Goal: Entertainment & Leisure: Consume media (video, audio)

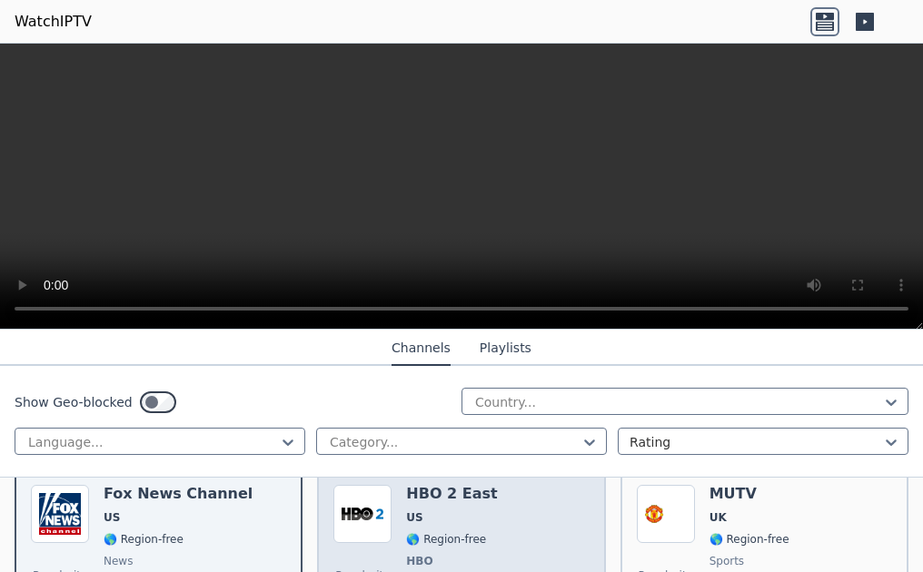
scroll to position [182, 0]
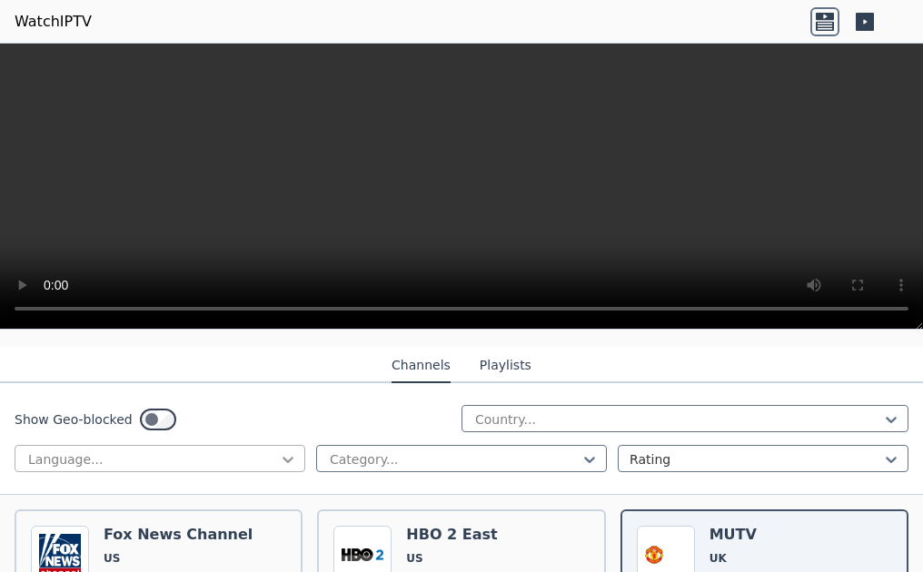
click at [280, 451] on icon at bounding box center [288, 460] width 18 height 18
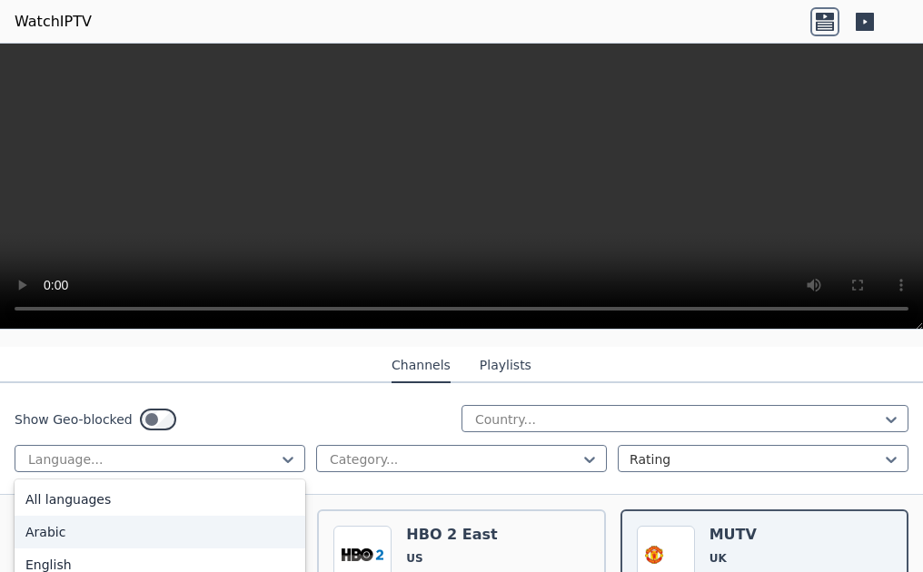
click at [62, 516] on div "Arabic" at bounding box center [160, 532] width 291 height 33
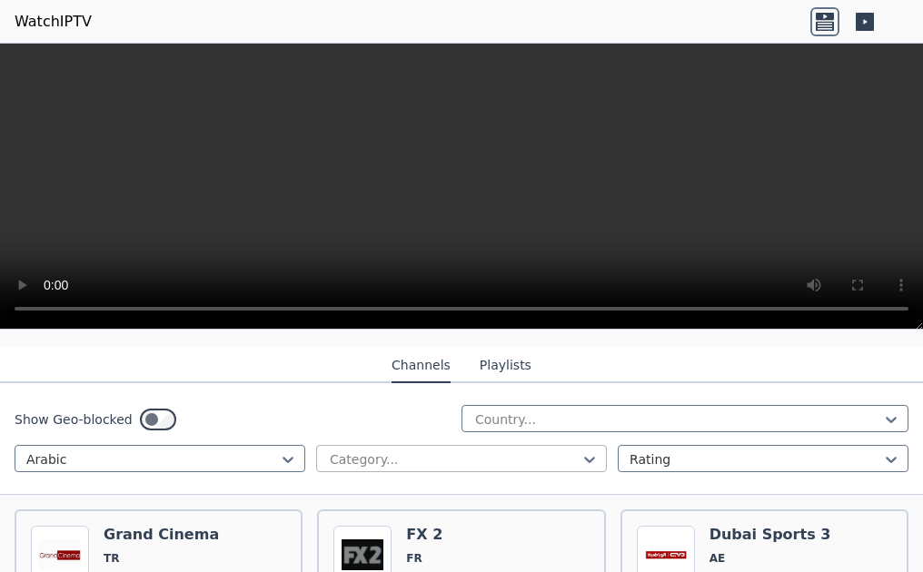
click at [530, 451] on div at bounding box center [454, 460] width 253 height 18
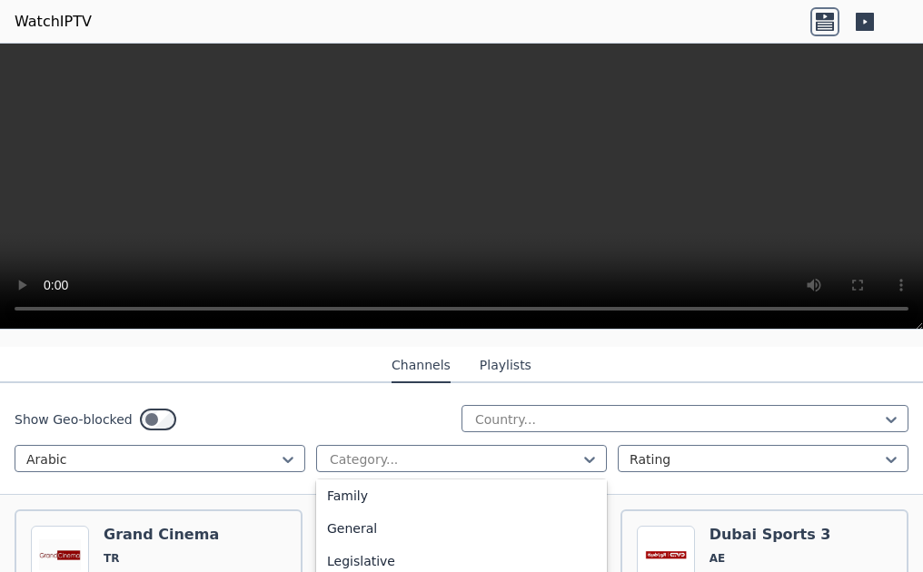
scroll to position [618, 0]
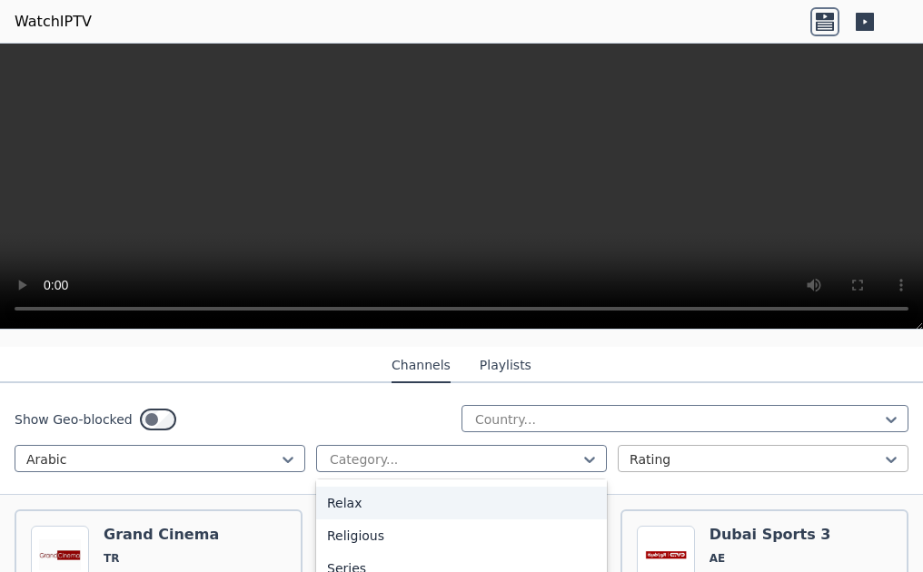
click at [751, 451] on div at bounding box center [756, 460] width 253 height 18
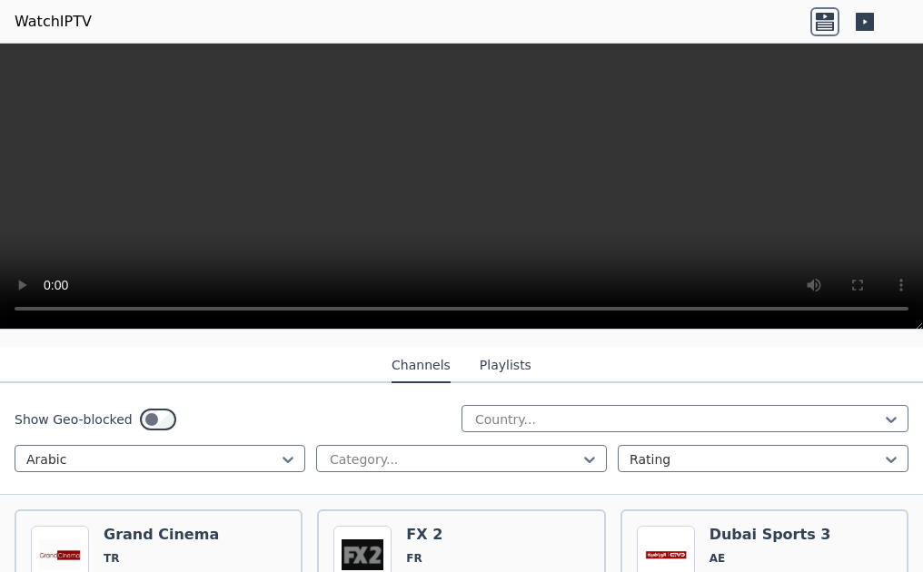
click at [909, 458] on div "Show Geo-blocked Country... Arabic Category... Rating" at bounding box center [461, 439] width 923 height 112
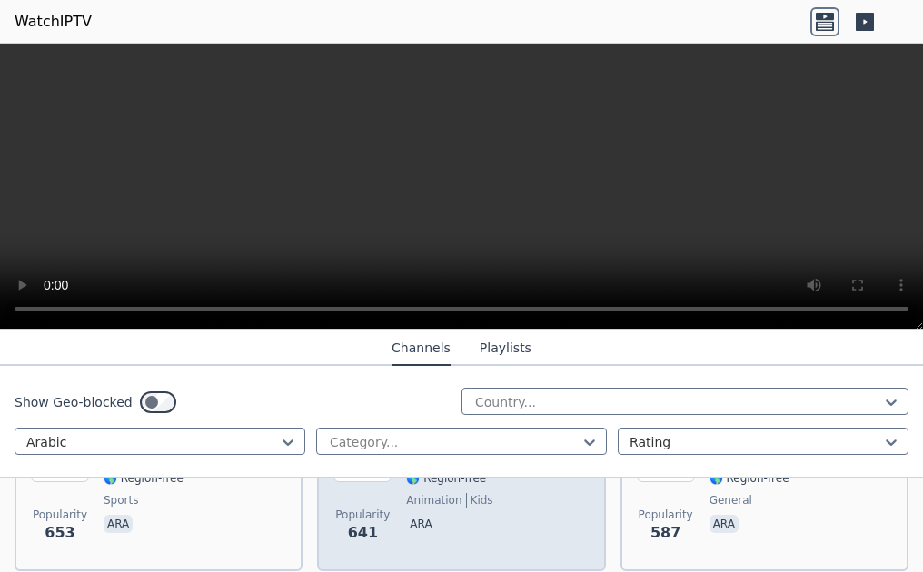
scroll to position [909, 0]
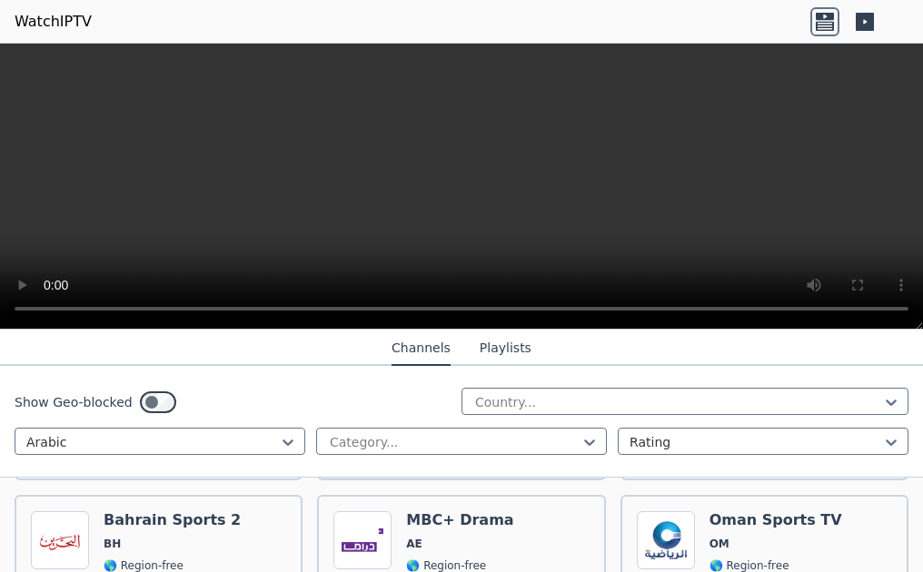
click at [440, 516] on div "MBC+ Drama AE 🌎 Region-free movies ara" at bounding box center [459, 577] width 107 height 131
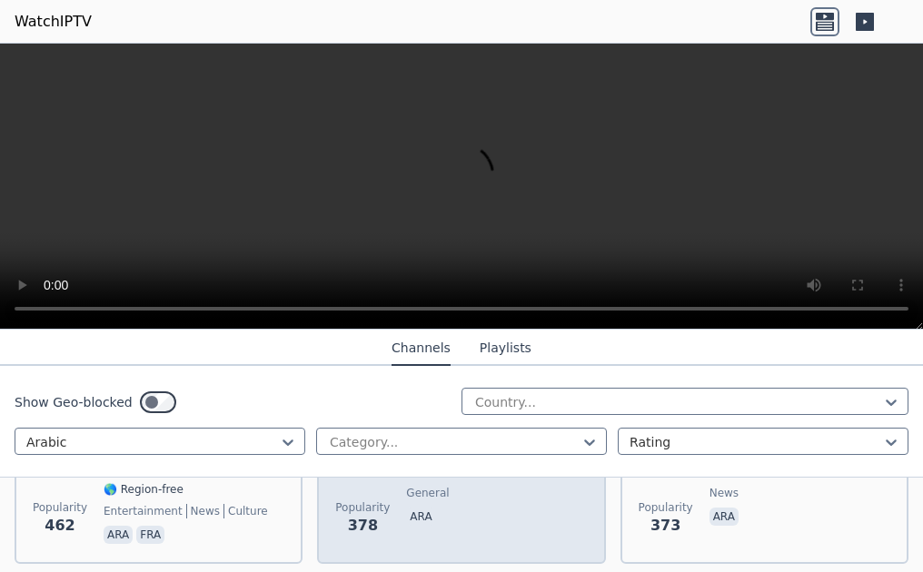
scroll to position [1272, 0]
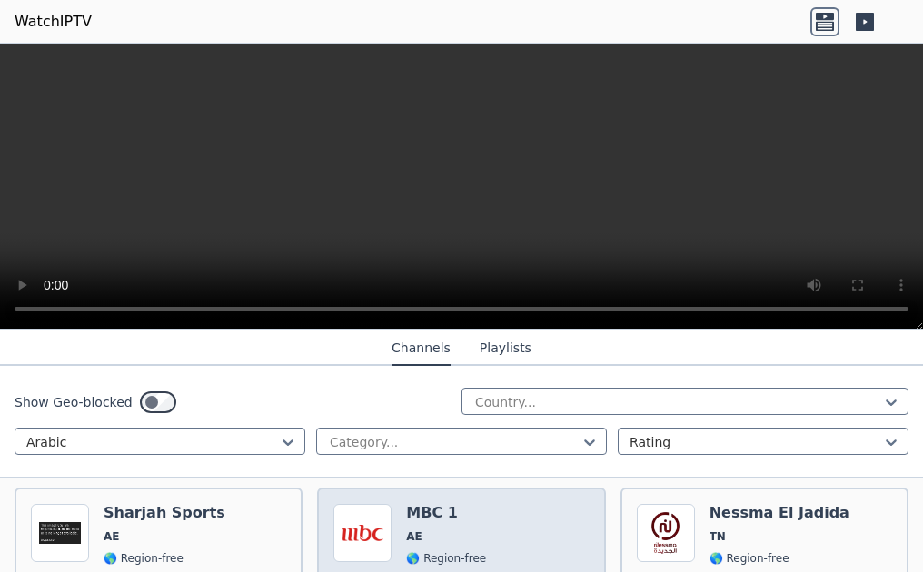
click at [431, 512] on div "MBC 1 AE 🌎 Region-free general ara" at bounding box center [446, 569] width 80 height 131
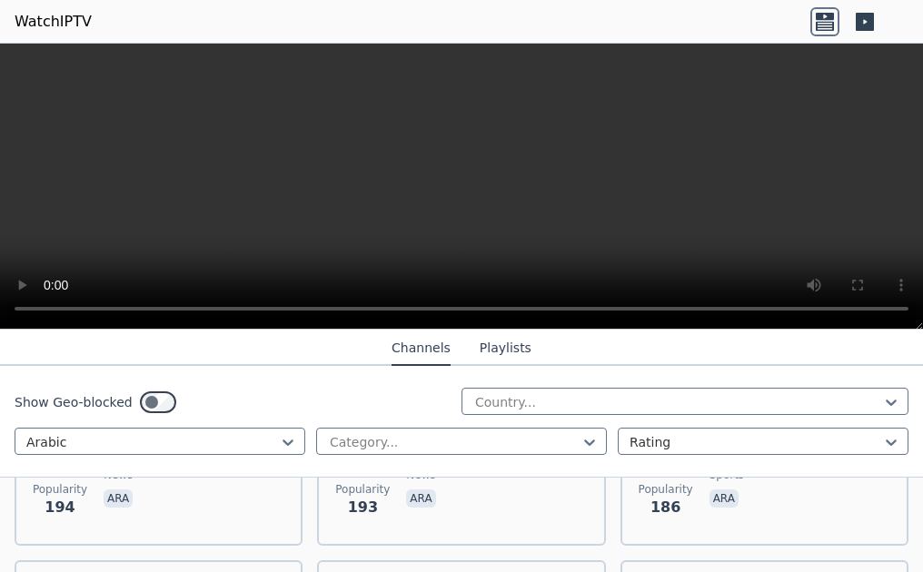
scroll to position [2181, 0]
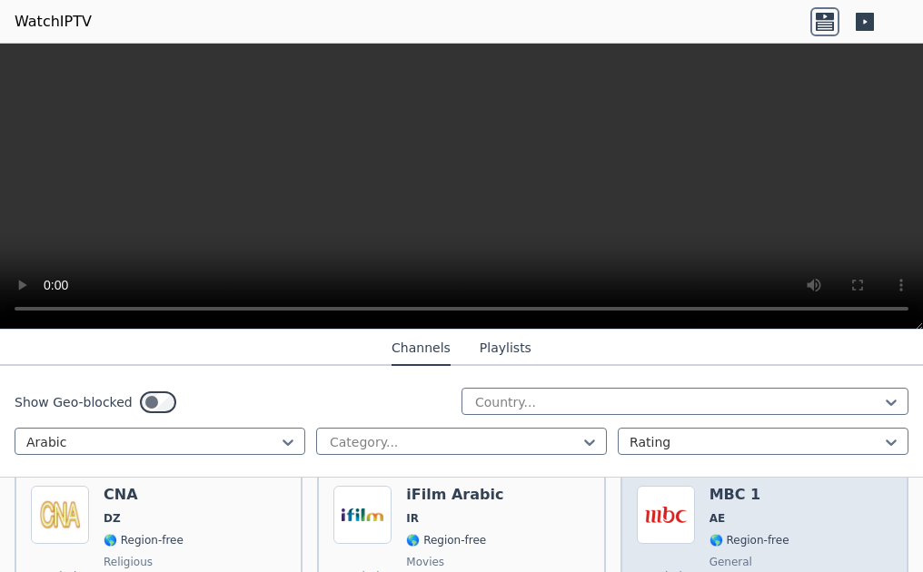
click at [710, 513] on div "MBC 1 AE 🌎 Region-free general ara" at bounding box center [750, 551] width 80 height 131
click at [733, 512] on span "AE" at bounding box center [750, 519] width 80 height 15
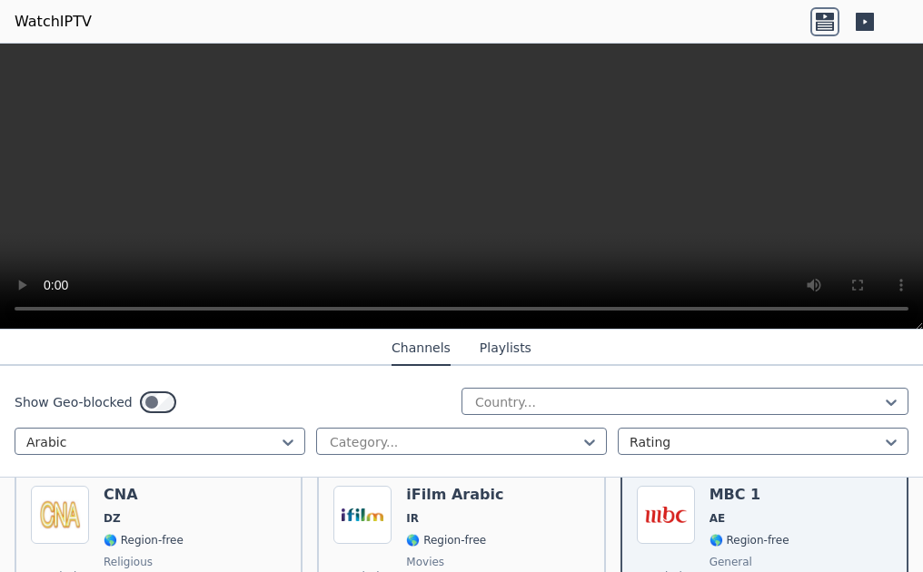
click at [492, 351] on button "Playlists" at bounding box center [506, 349] width 52 height 35
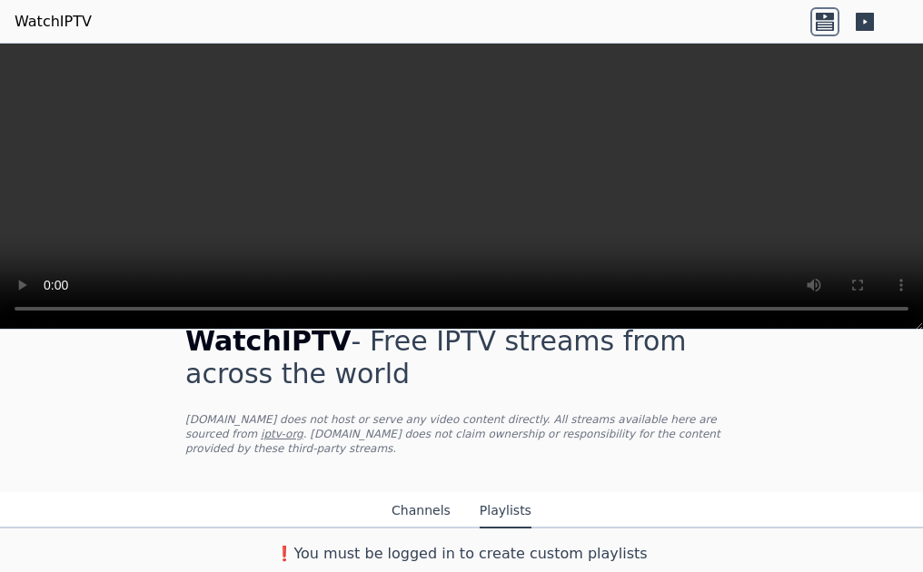
scroll to position [22, 0]
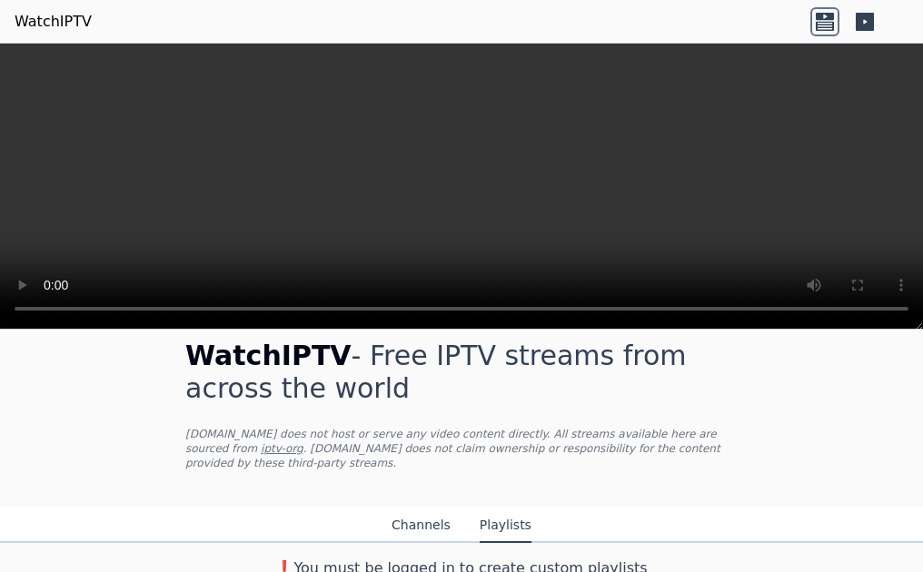
click at [422, 513] on button "Channels" at bounding box center [421, 526] width 59 height 35
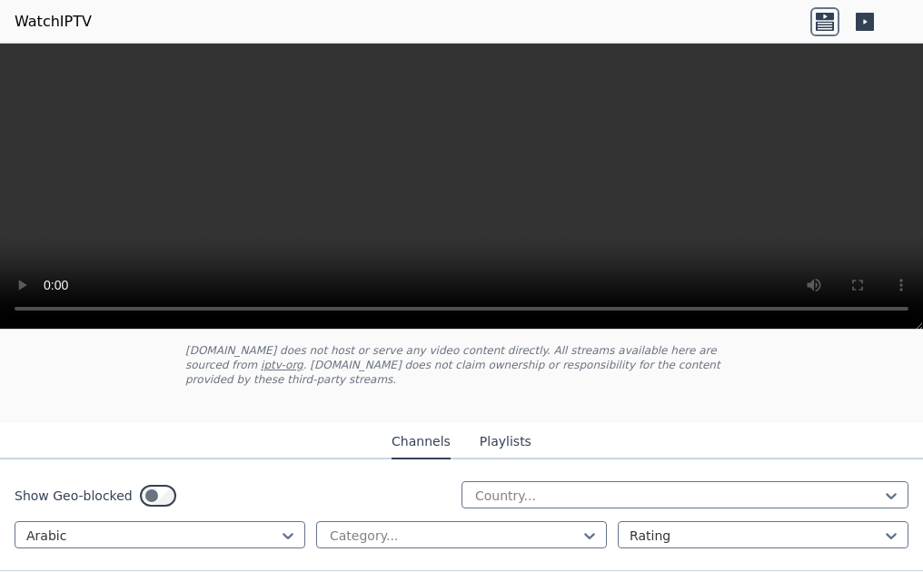
scroll to position [476, 0]
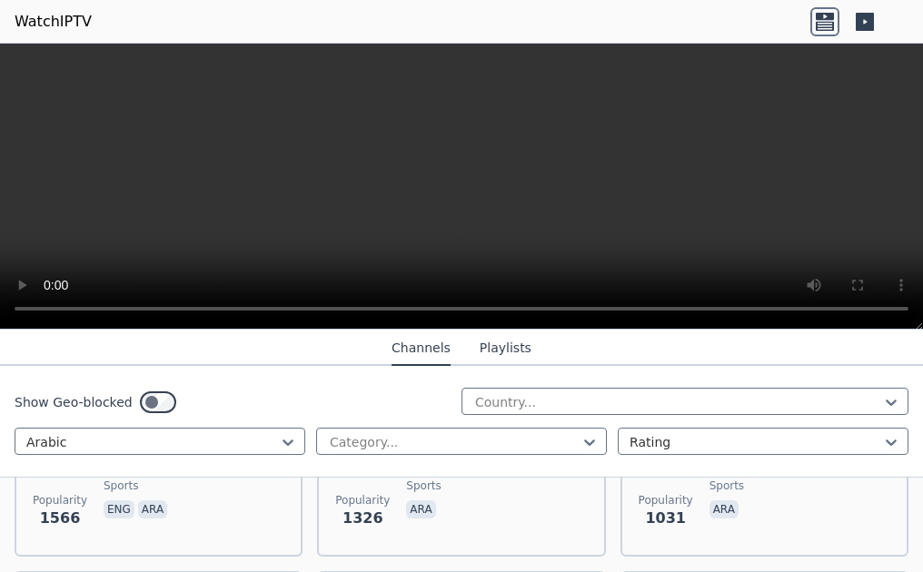
click at [855, 22] on icon at bounding box center [864, 21] width 29 height 29
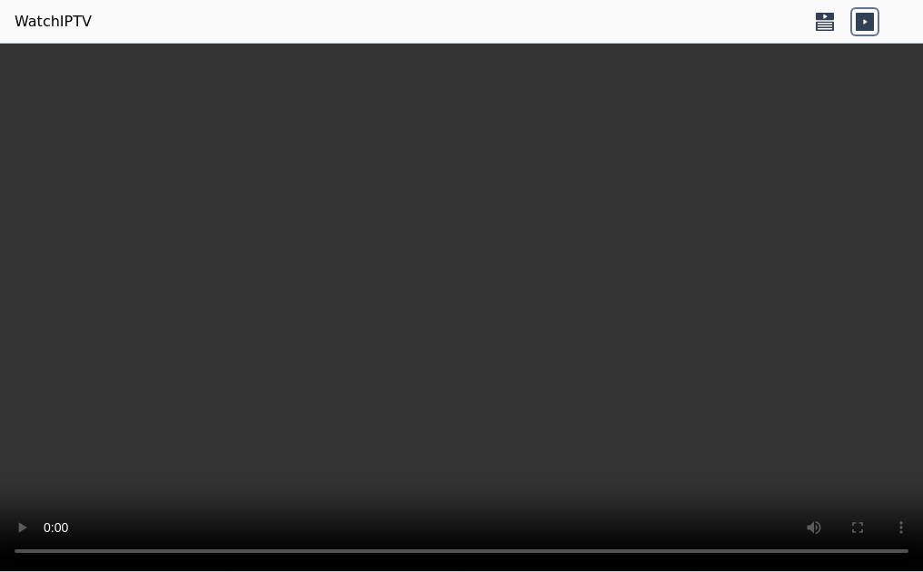
click at [855, 22] on icon at bounding box center [864, 21] width 29 height 29
click at [816, 19] on icon at bounding box center [824, 21] width 29 height 29
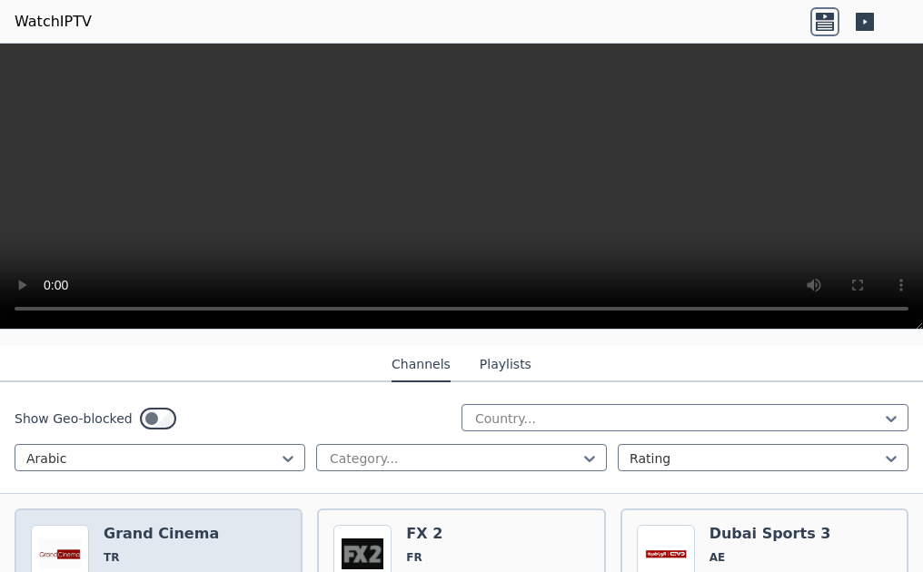
scroll to position [182, 0]
click at [125, 529] on h6 "Grand Cinema" at bounding box center [161, 535] width 115 height 18
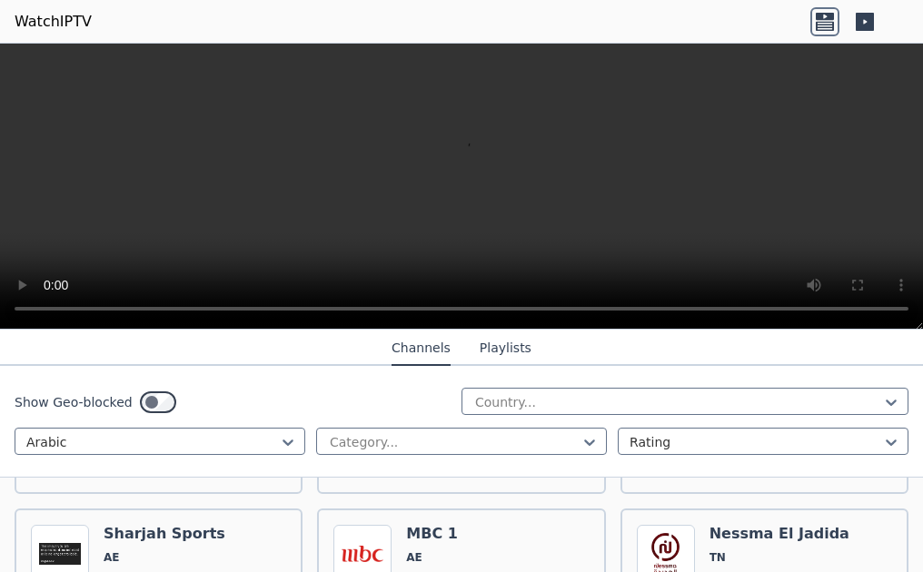
scroll to position [1272, 0]
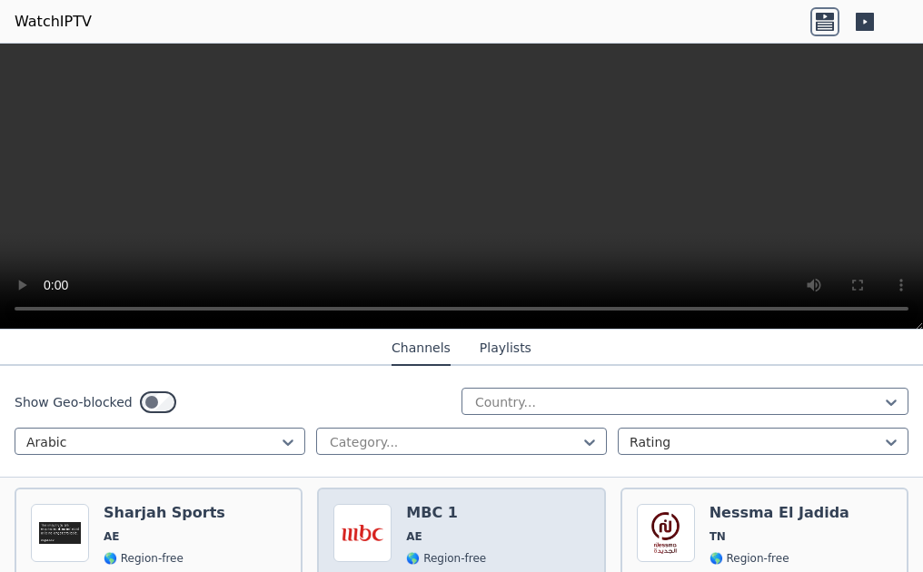
click at [377, 512] on img at bounding box center [362, 533] width 58 height 58
